Goal: Task Accomplishment & Management: Use online tool/utility

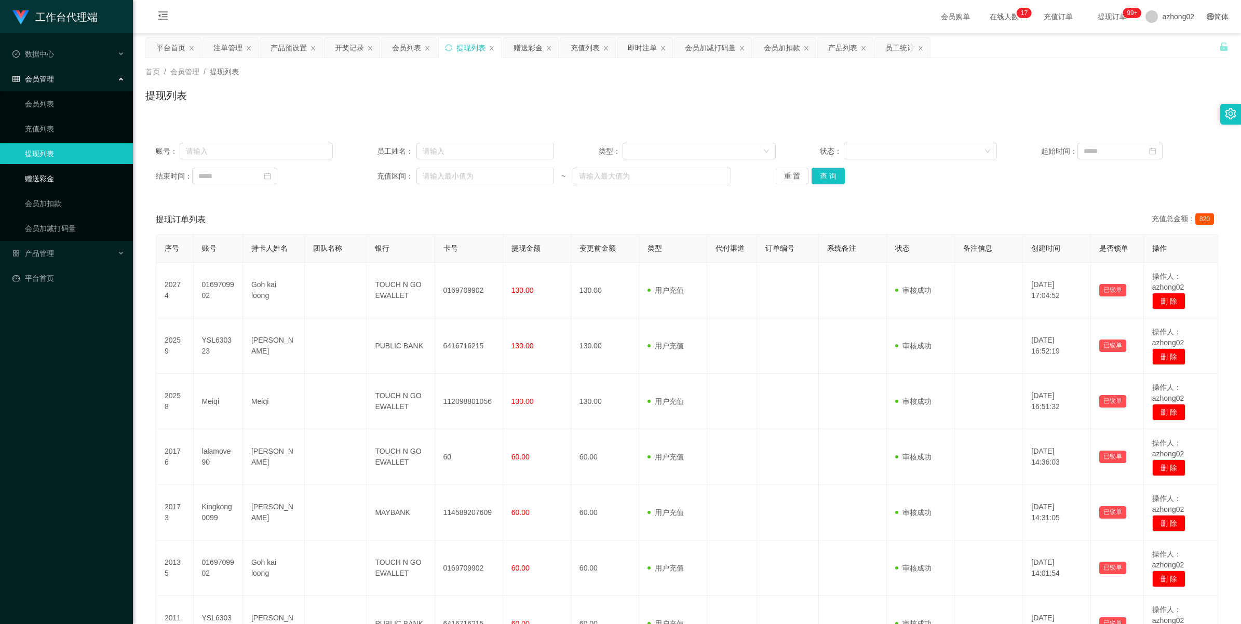
drag, startPoint x: 0, startPoint y: 0, endPoint x: 88, endPoint y: 168, distance: 189.5
click at [51, 168] on link "赠送彩金" at bounding box center [75, 178] width 100 height 21
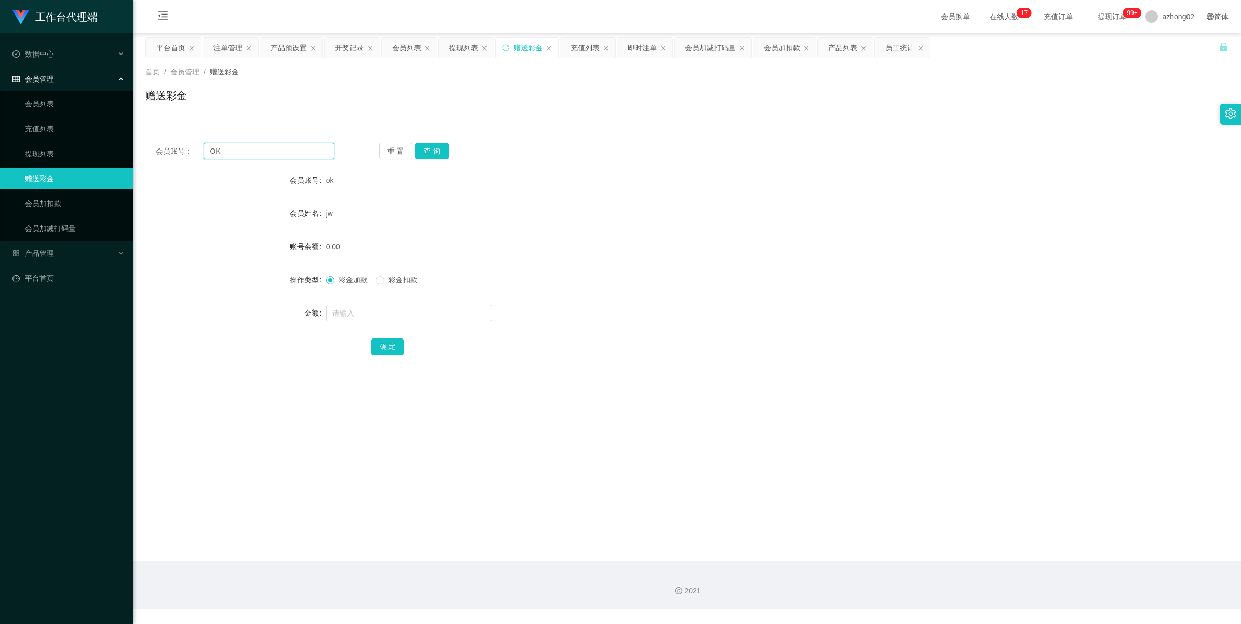
click at [262, 148] on input "OK" at bounding box center [268, 151] width 131 height 17
click at [261, 148] on input "OK" at bounding box center [268, 151] width 131 height 17
paste input "150163278911"
click at [443, 155] on button "查 询" at bounding box center [431, 151] width 33 height 17
click at [255, 155] on input "150163278911" at bounding box center [268, 151] width 131 height 17
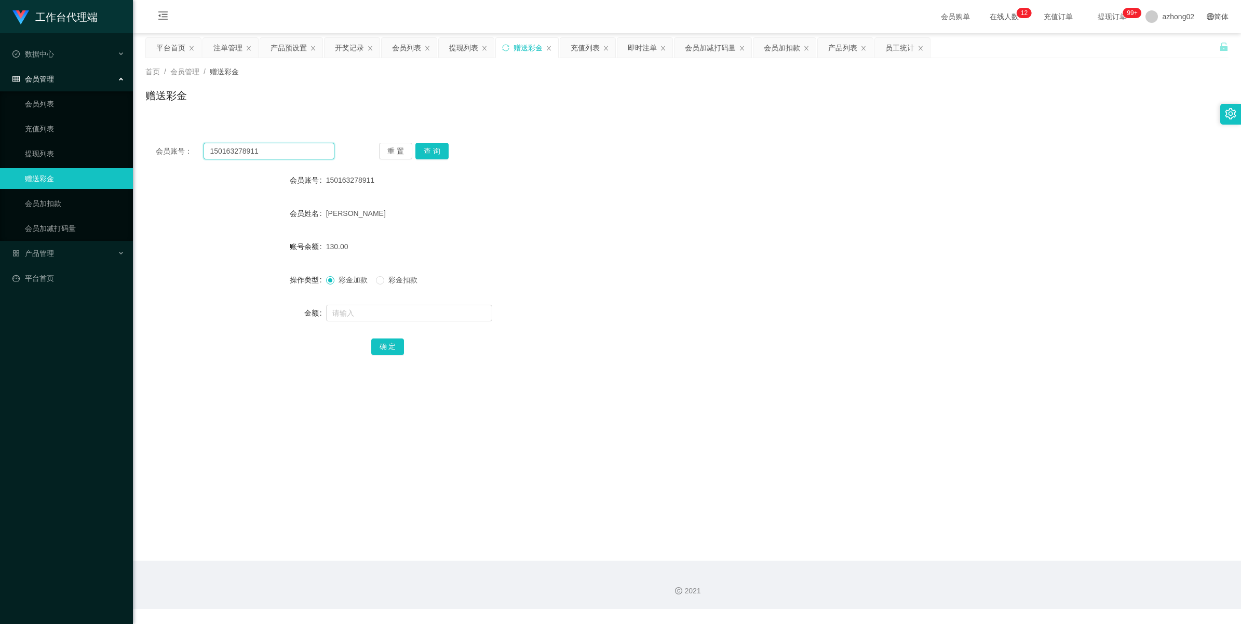
click at [255, 155] on input "150163278911" at bounding box center [268, 151] width 131 height 17
paste input "CHIAKH"
type input "CHIAKH"
click at [426, 147] on button "查 询" at bounding box center [431, 151] width 33 height 17
click at [758, 105] on div "赠送彩金" at bounding box center [686, 100] width 1083 height 24
